Goal: Navigation & Orientation: Find specific page/section

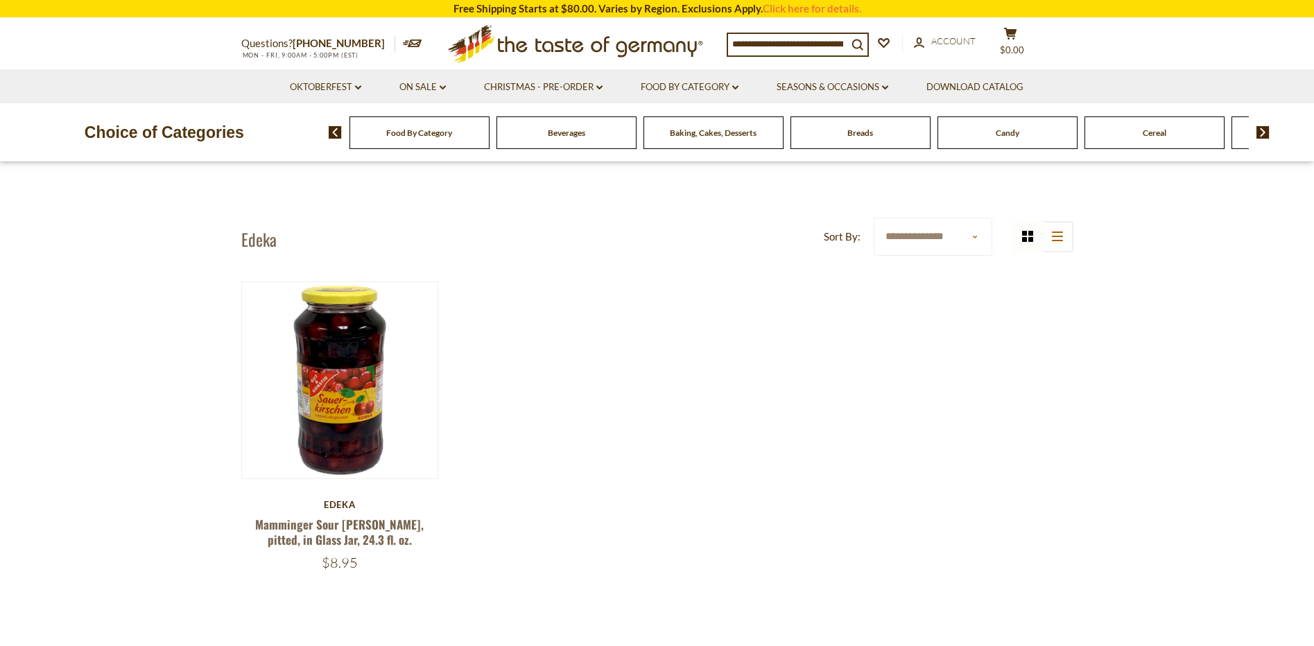
click at [489, 146] on div "Beverages" at bounding box center [419, 132] width 140 height 33
click at [1260, 135] on img at bounding box center [1262, 132] width 13 height 12
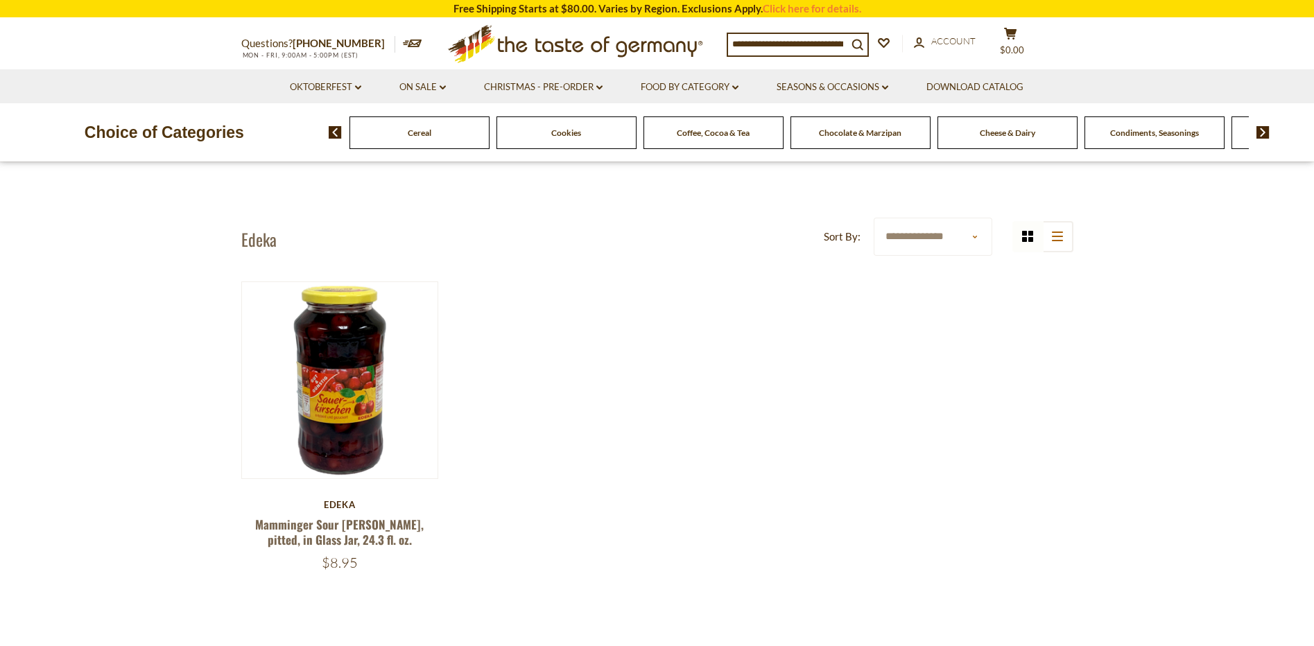
click at [1260, 135] on img at bounding box center [1262, 132] width 13 height 12
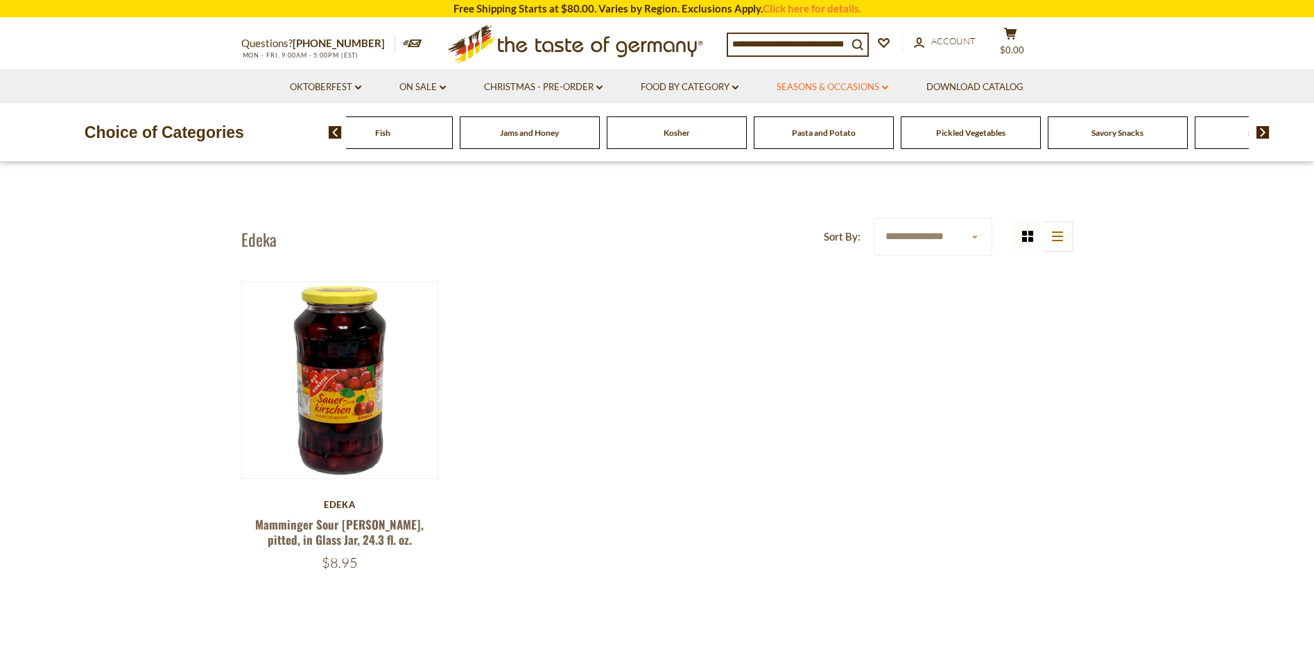
click at [867, 84] on link "Seasons & Occasions dropdown_arrow" at bounding box center [832, 87] width 112 height 15
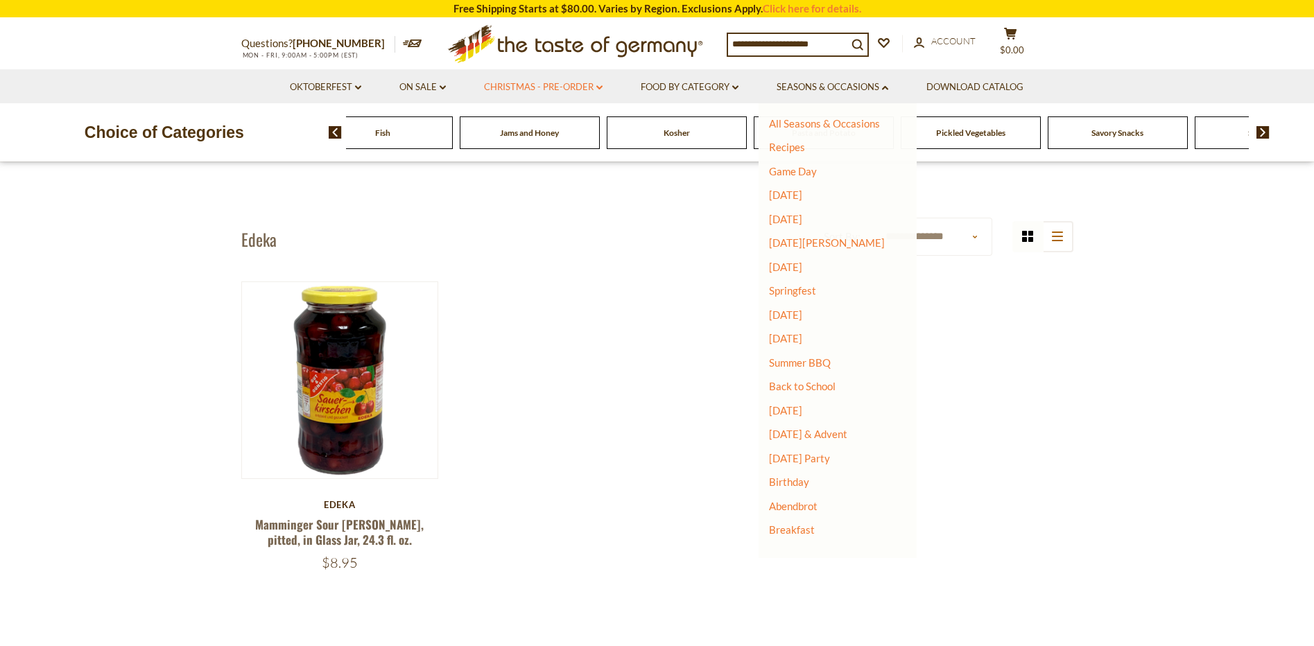
click at [602, 85] on icon "dropdown_arrow" at bounding box center [599, 87] width 6 height 5
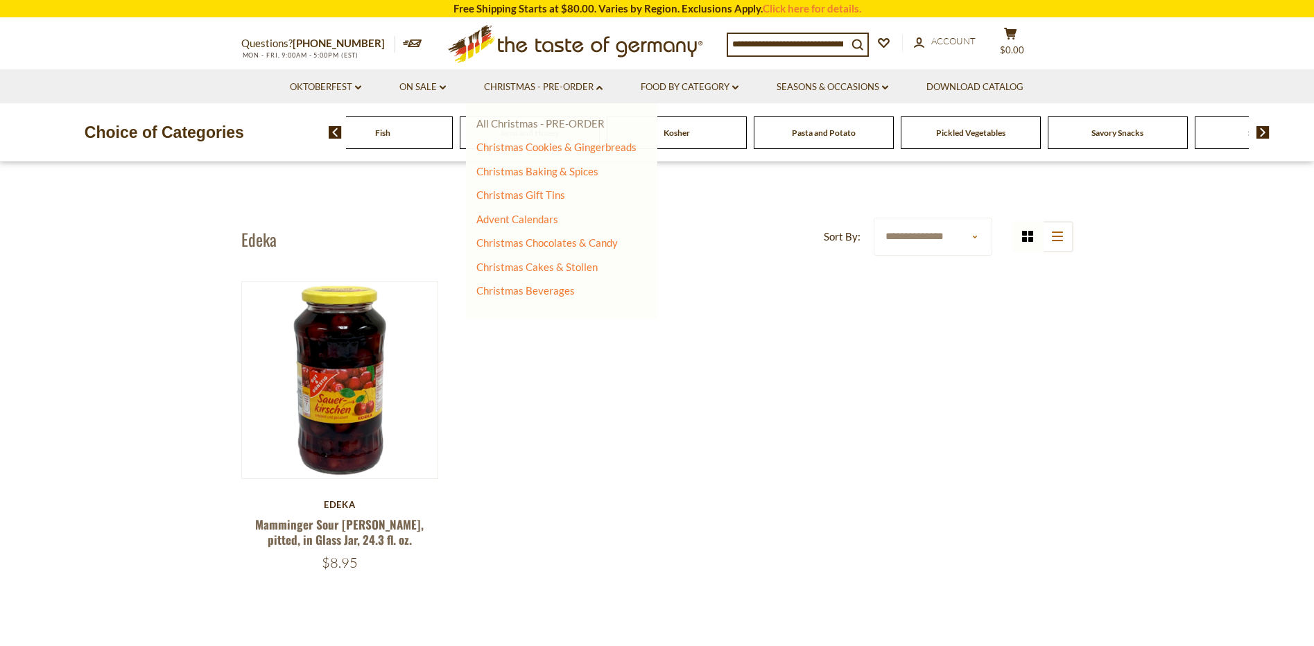
click at [573, 123] on link "All Christmas - PRE-ORDER" at bounding box center [540, 123] width 128 height 12
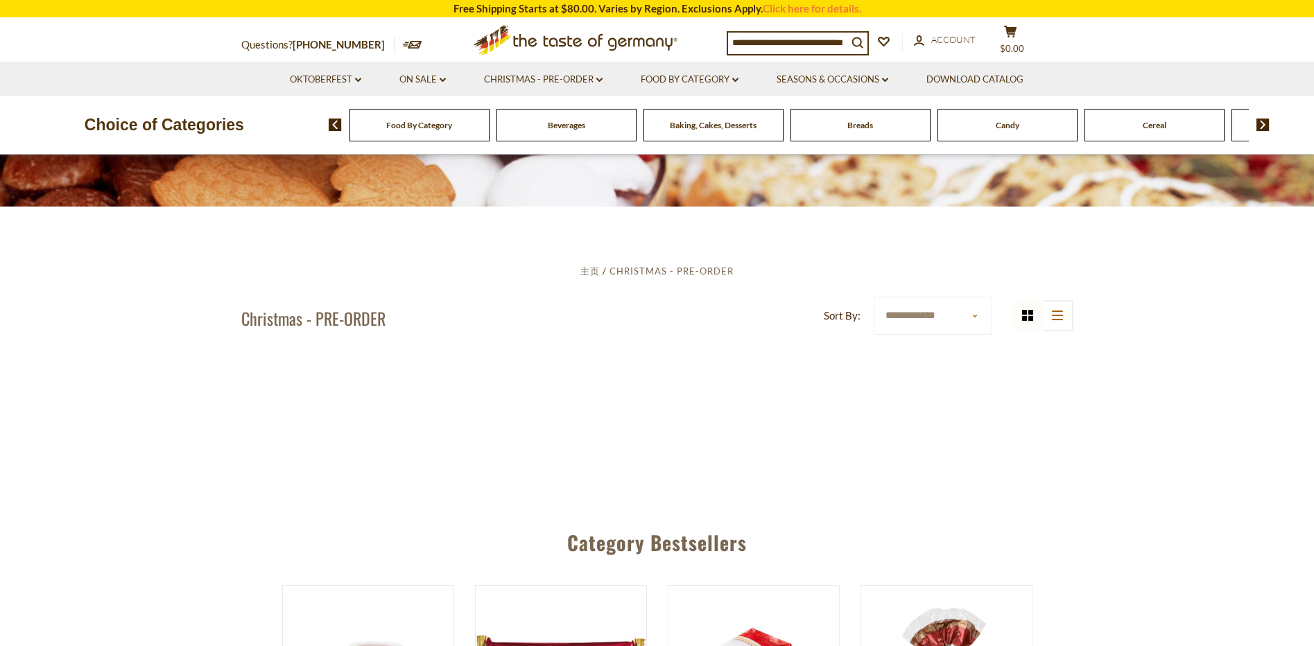
scroll to position [277, 0]
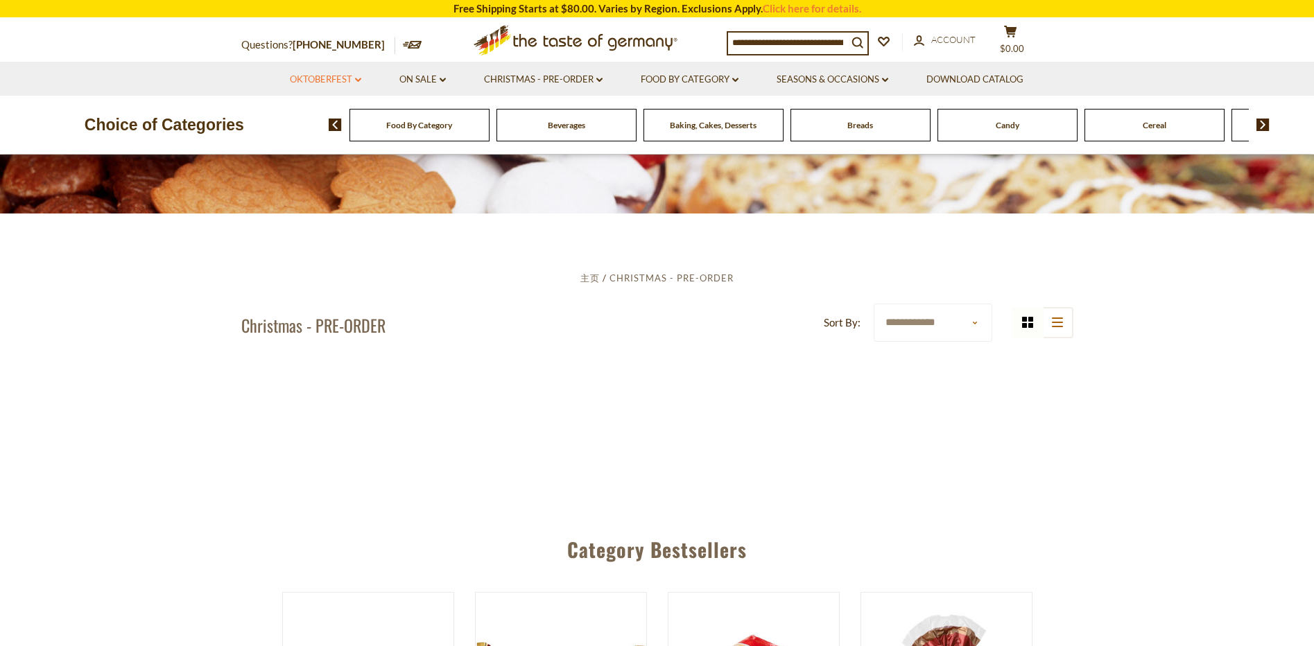
click at [349, 82] on link "Oktoberfest dropdown_arrow" at bounding box center [325, 79] width 71 height 15
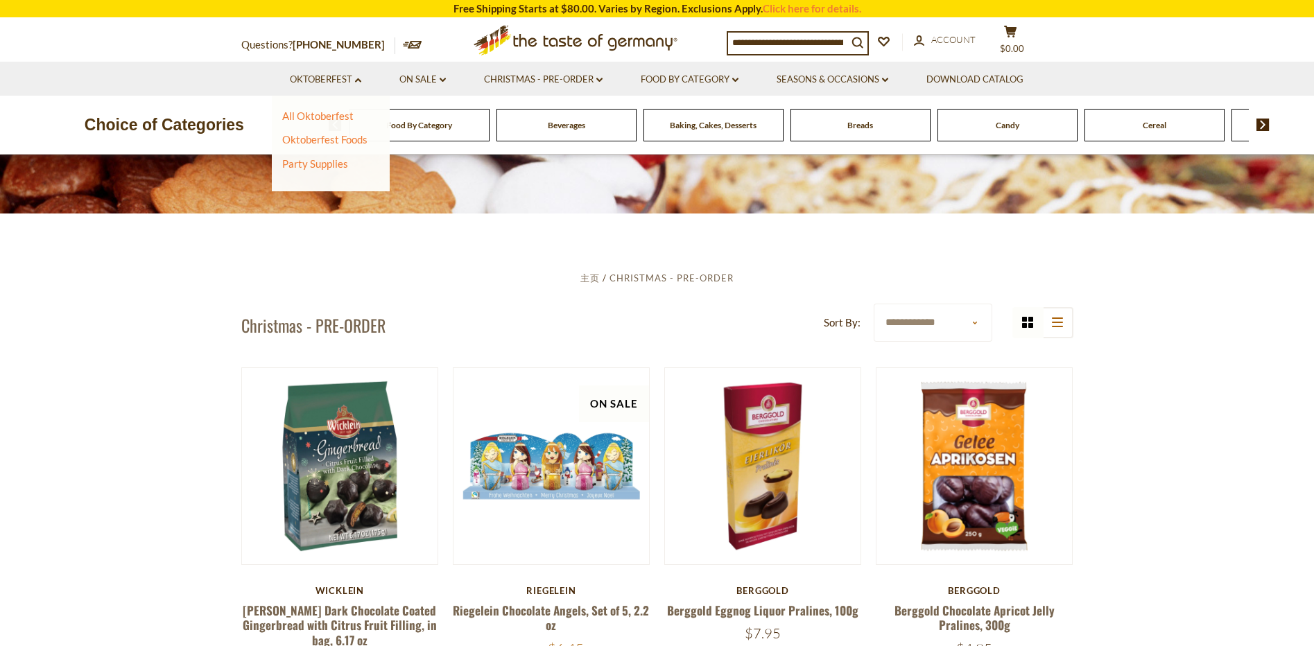
click at [1261, 119] on img at bounding box center [1262, 125] width 13 height 12
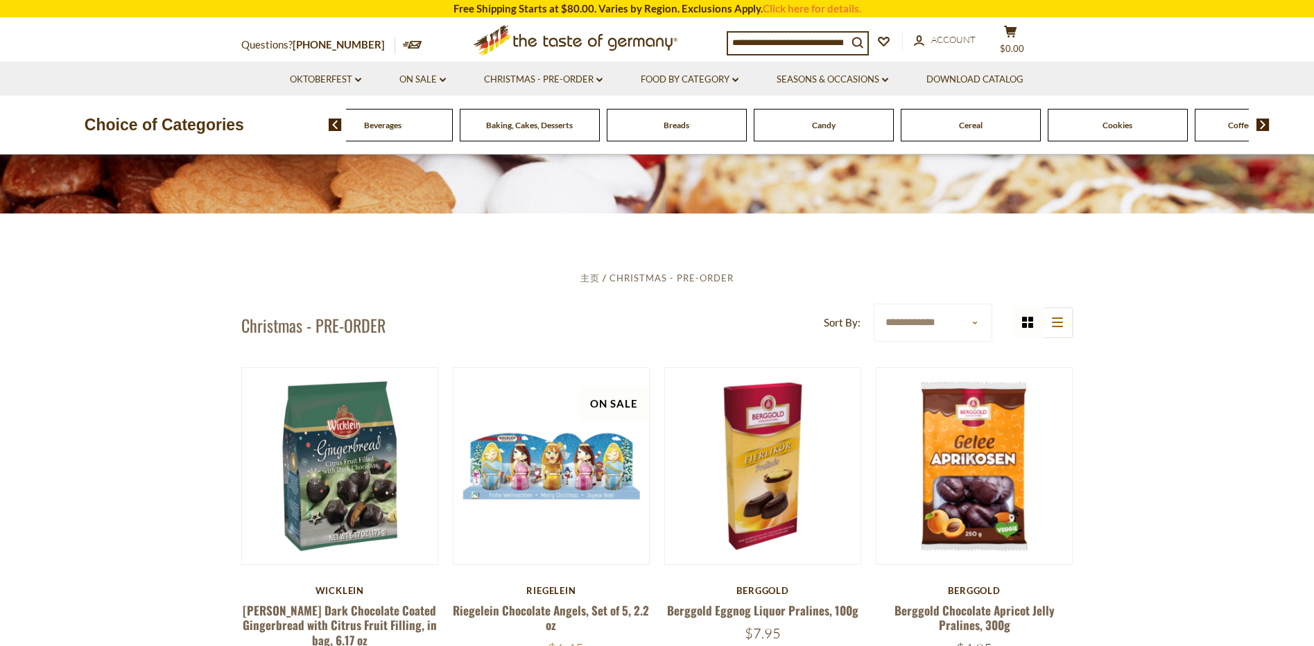
click at [1261, 119] on img at bounding box center [1262, 125] width 13 height 12
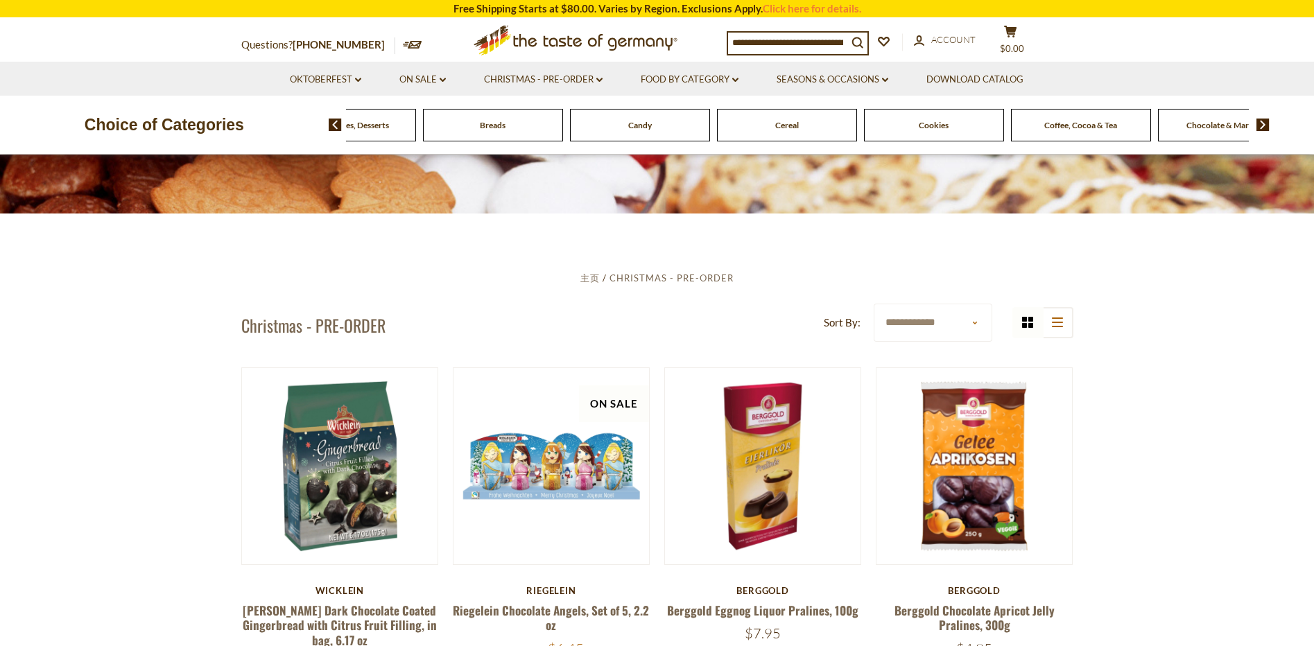
click at [1261, 119] on img at bounding box center [1262, 125] width 13 height 12
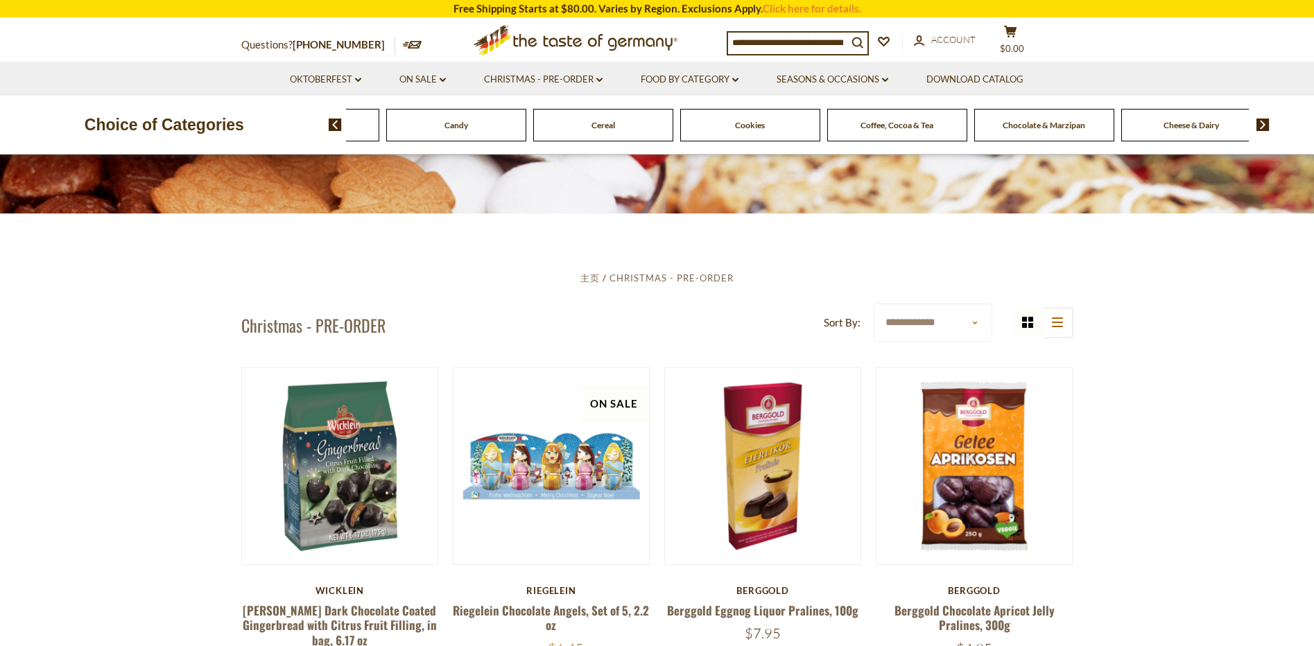
click at [1261, 119] on img at bounding box center [1262, 125] width 13 height 12
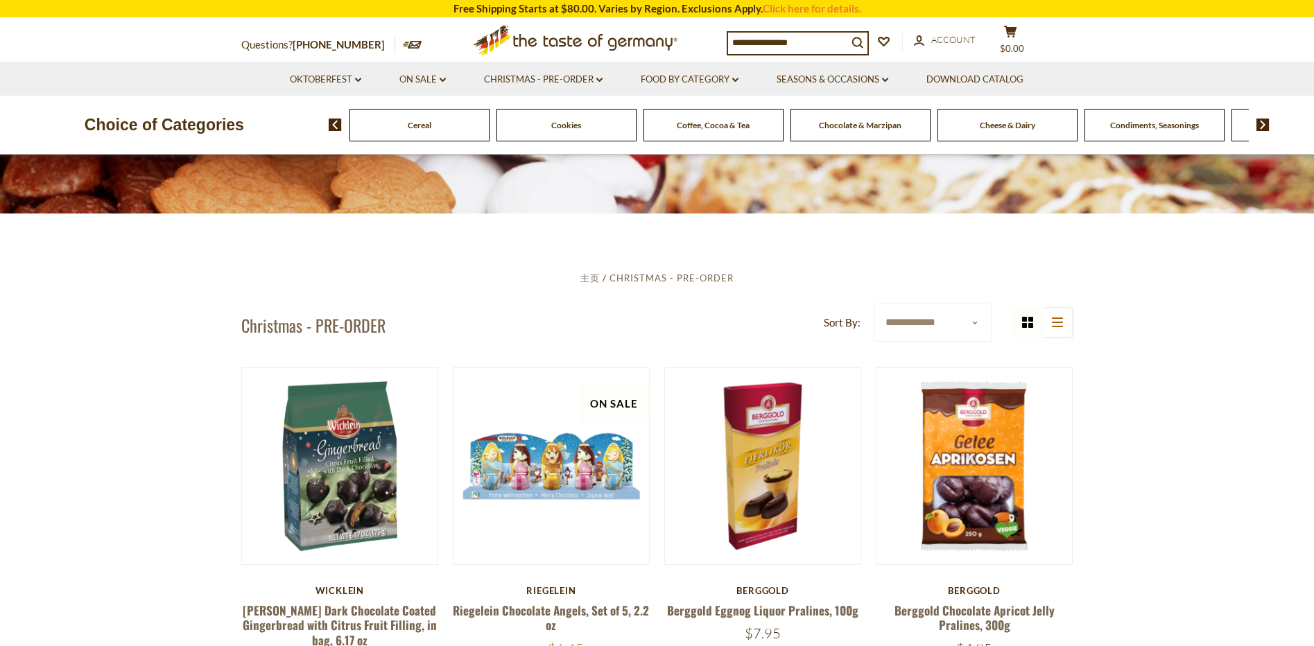
click at [1261, 119] on img at bounding box center [1262, 125] width 13 height 12
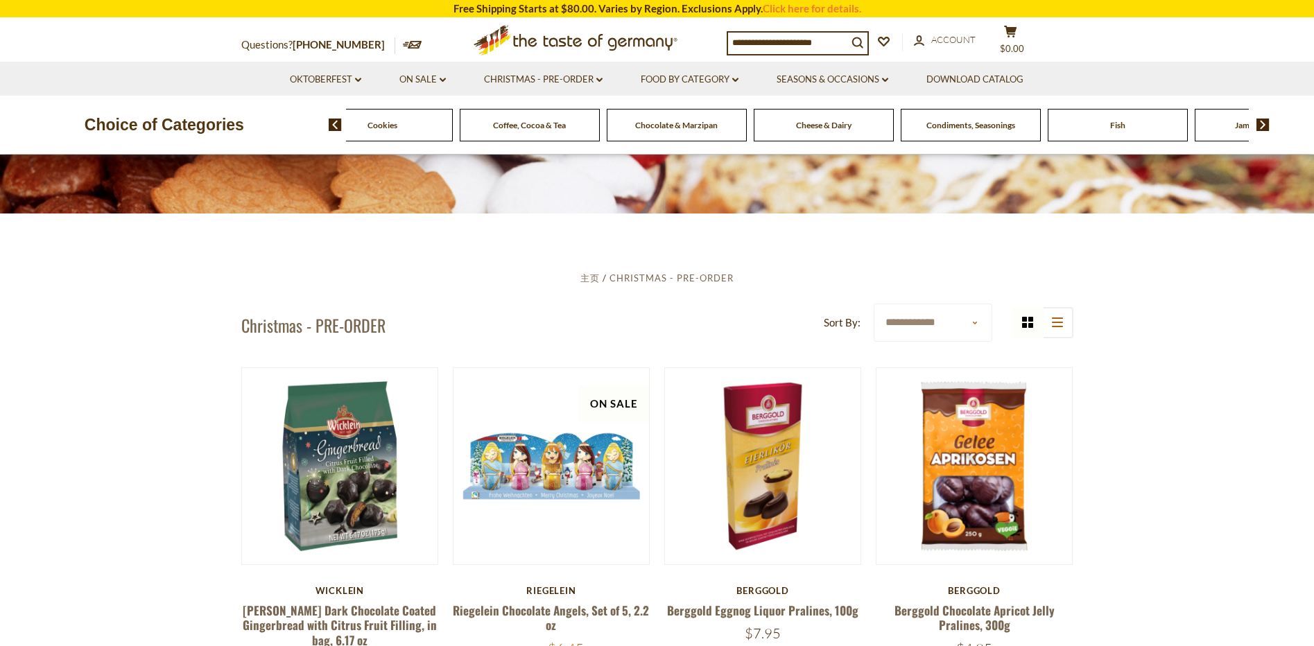
click at [1261, 119] on img at bounding box center [1262, 125] width 13 height 12
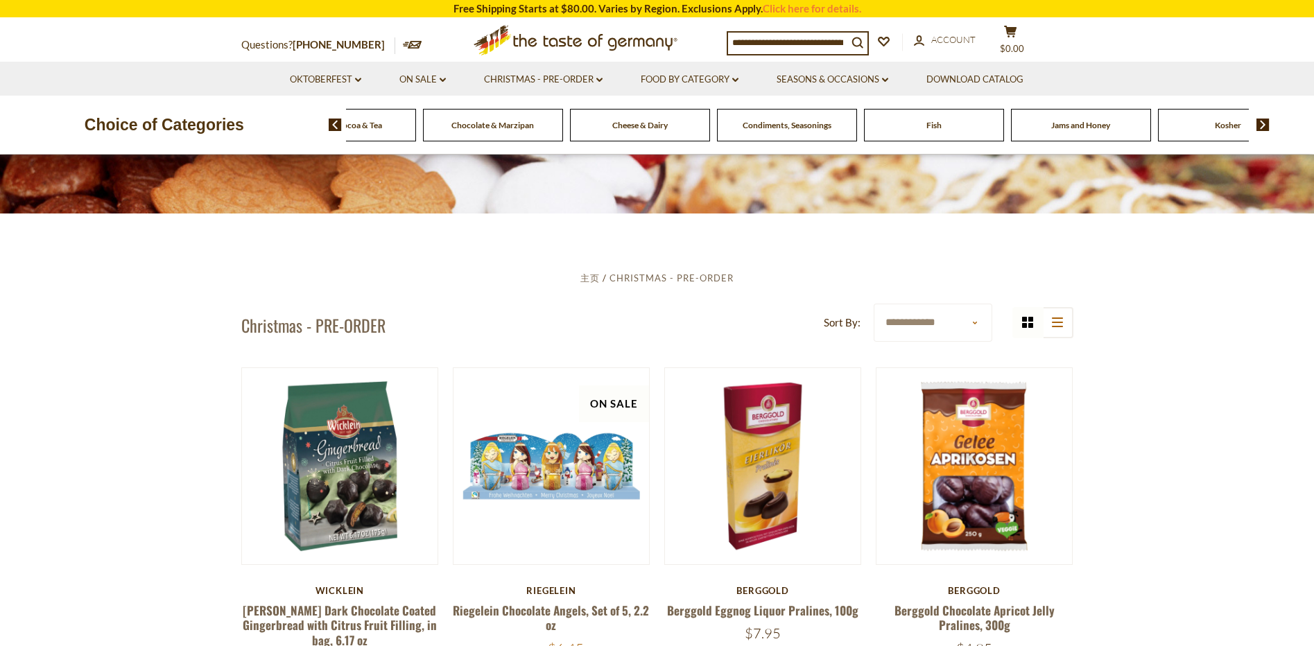
click at [1261, 119] on img at bounding box center [1262, 125] width 13 height 12
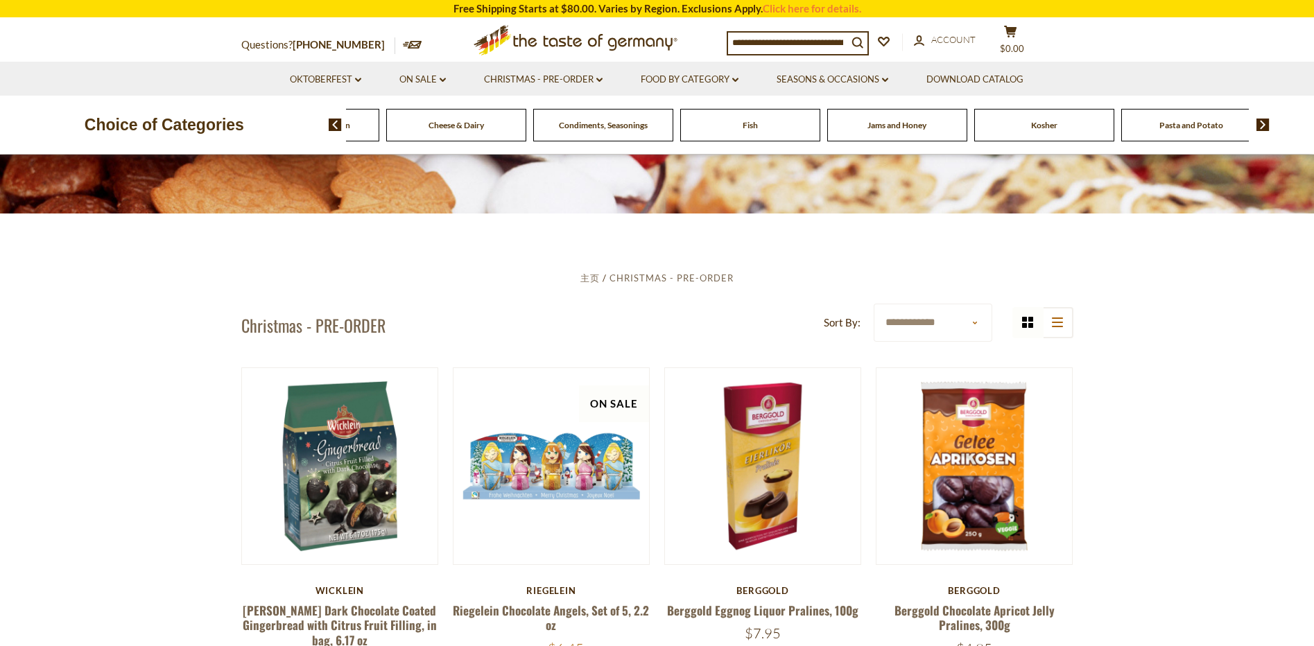
click at [1261, 119] on img at bounding box center [1262, 125] width 13 height 12
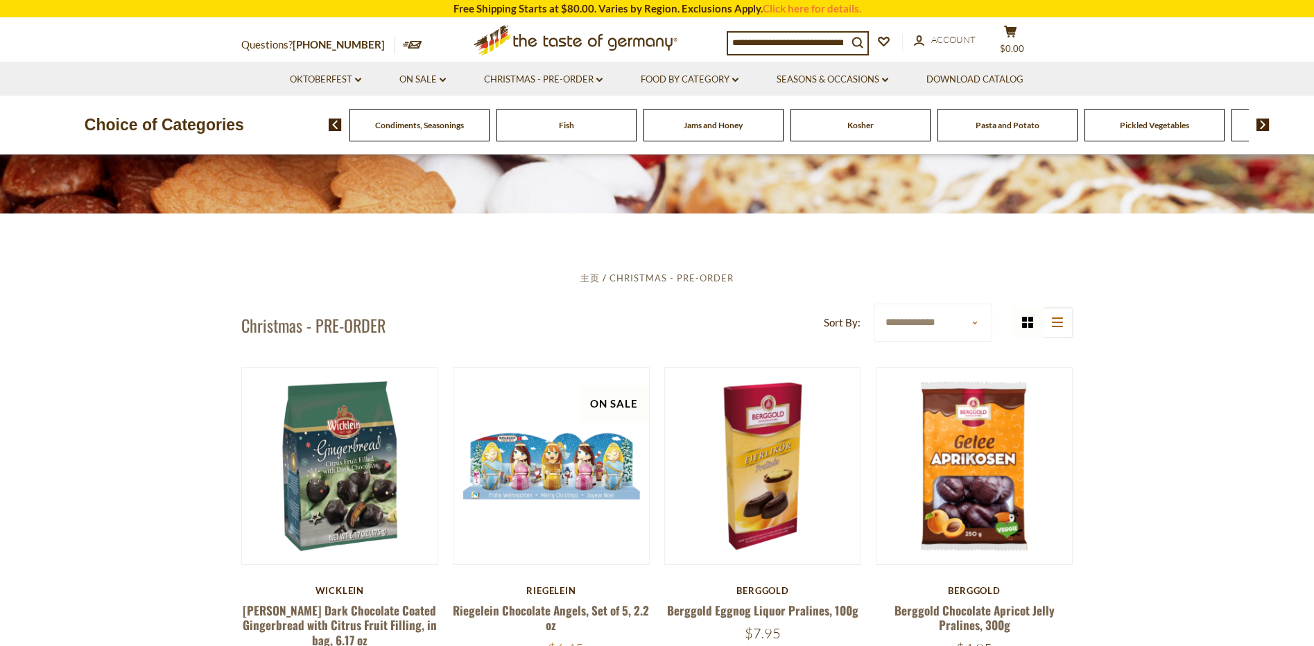
click at [1261, 119] on img at bounding box center [1262, 125] width 13 height 12
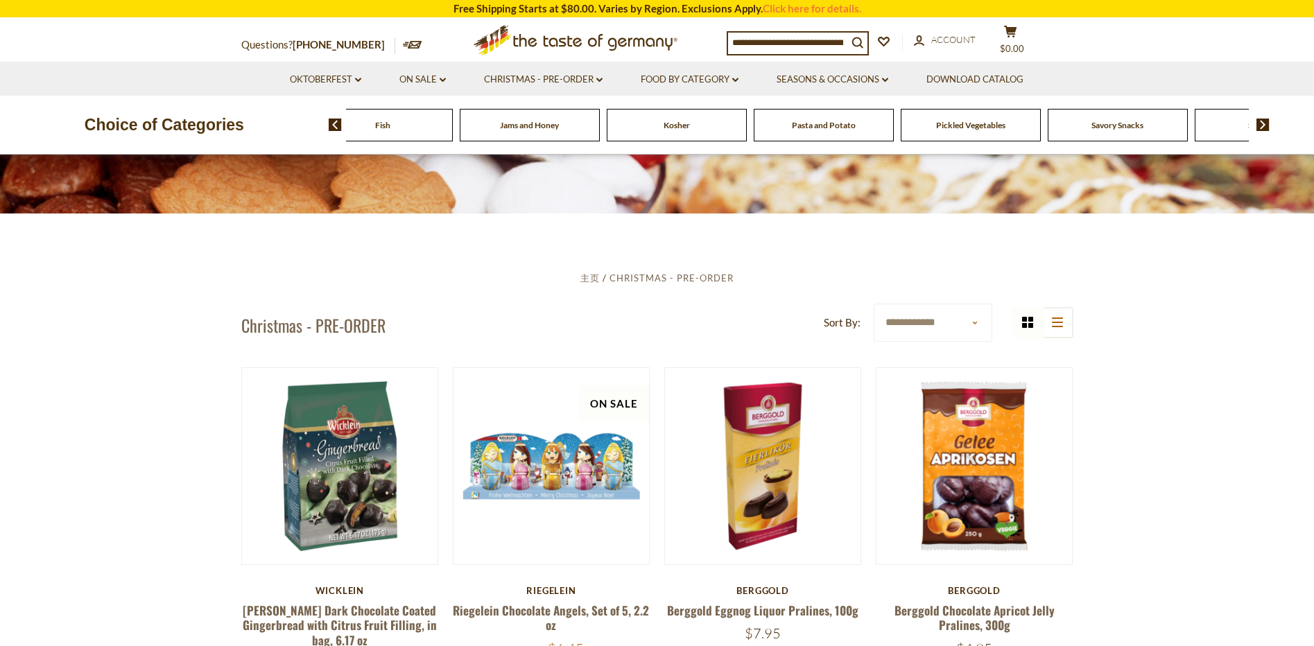
click at [1261, 119] on img at bounding box center [1262, 125] width 13 height 12
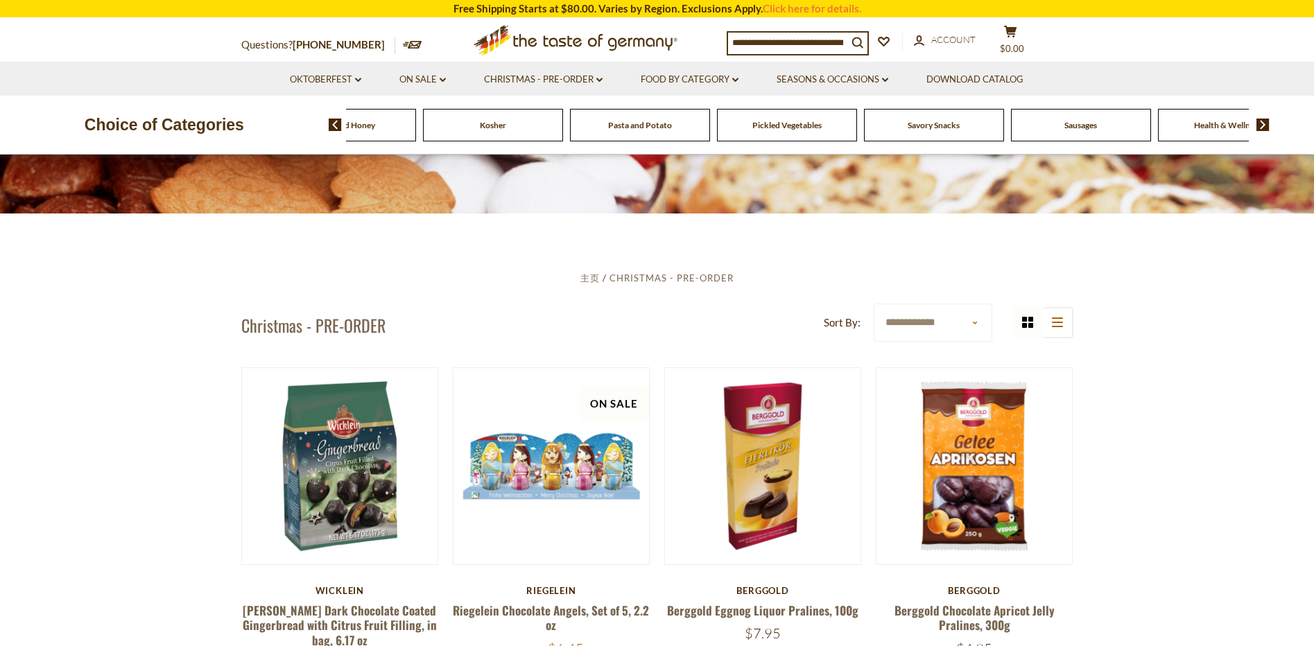
click at [1261, 119] on img at bounding box center [1262, 125] width 13 height 12
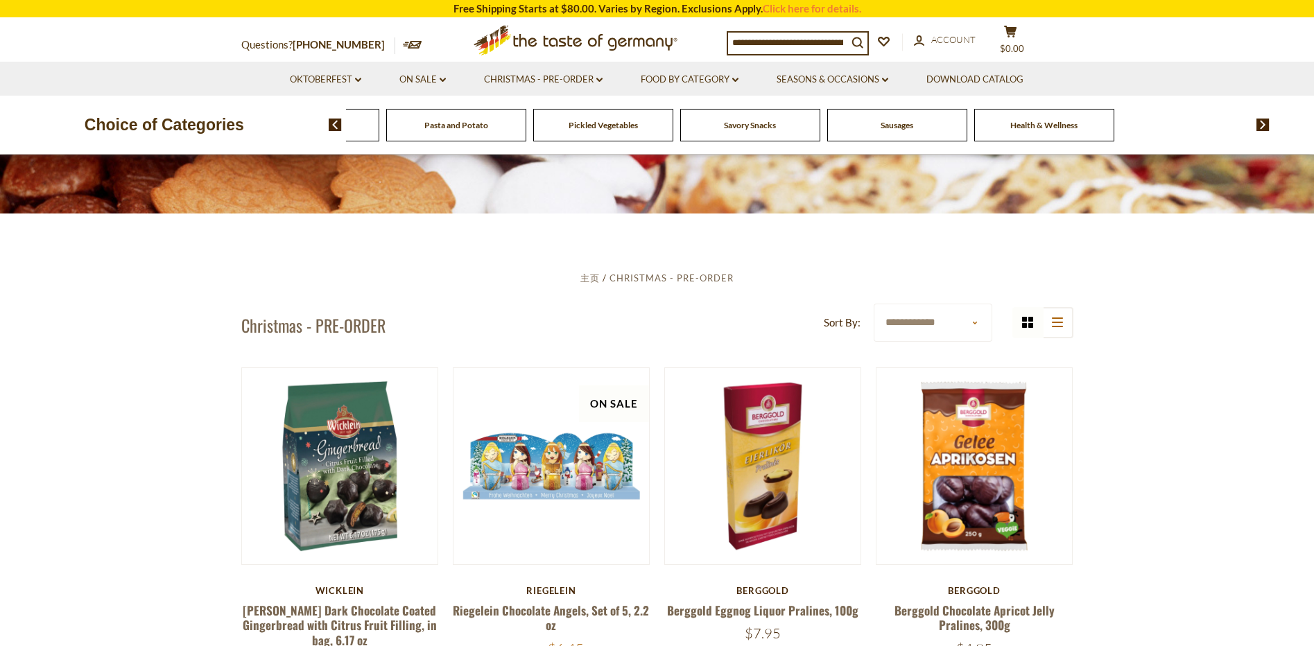
click at [1261, 119] on img at bounding box center [1262, 125] width 13 height 12
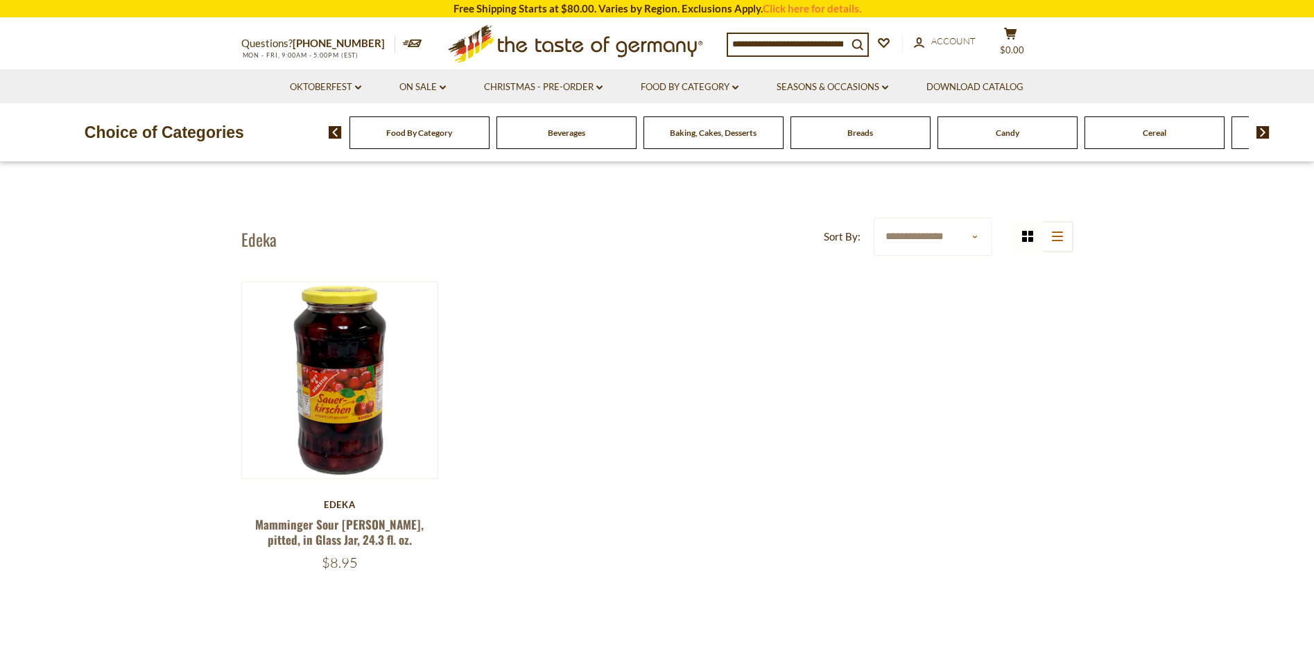
scroll to position [139, 0]
